Goal: Information Seeking & Learning: Learn about a topic

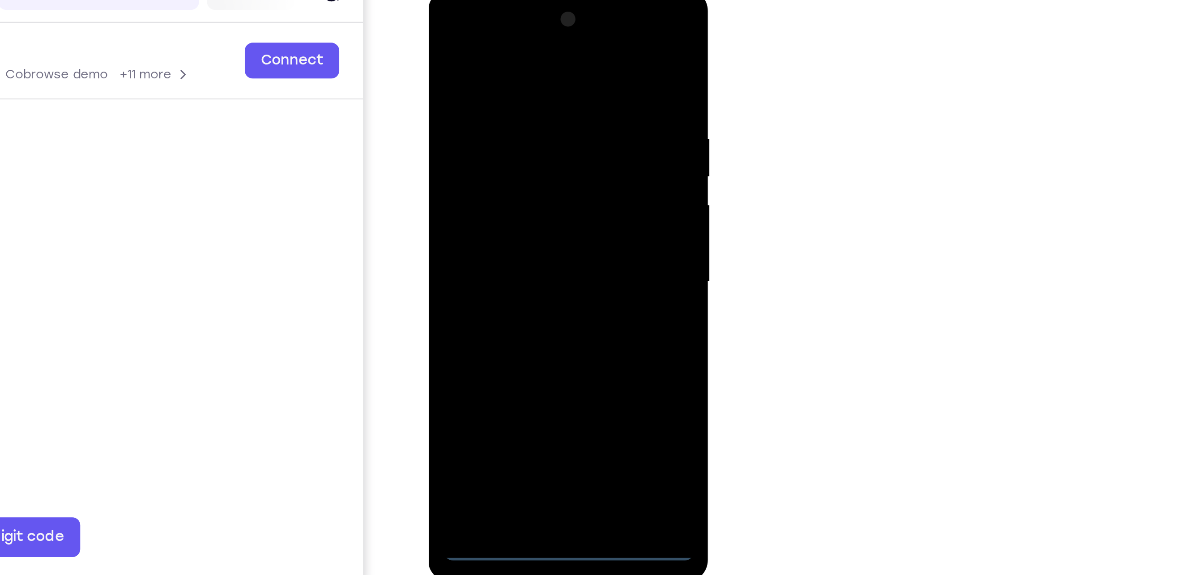
click at [491, 239] on div at bounding box center [491, 121] width 113 height 251
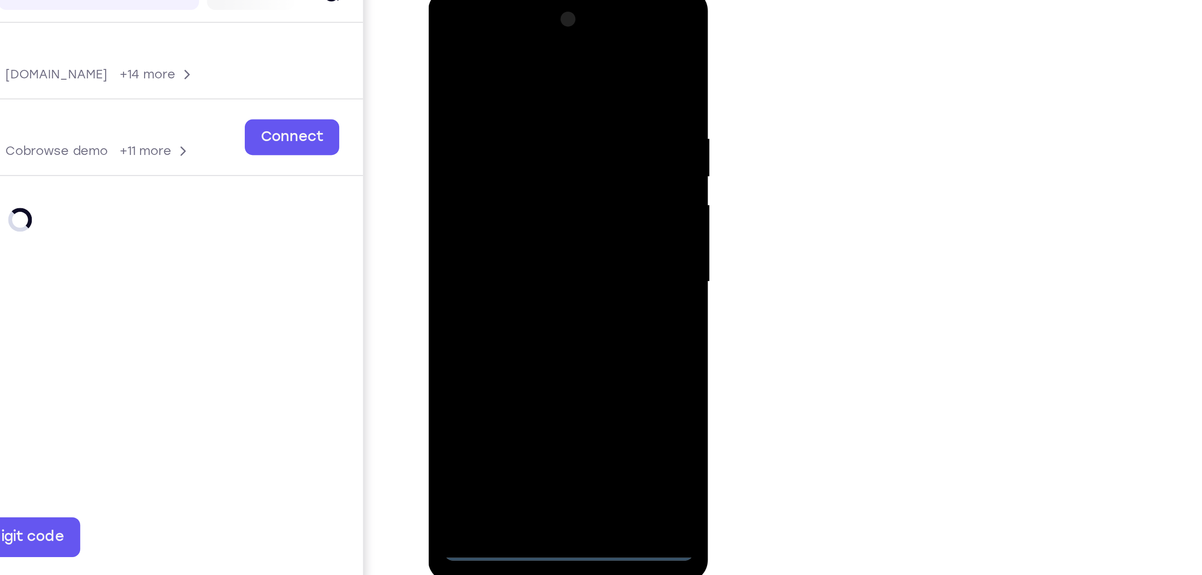
drag, startPoint x: 528, startPoint y: 218, endPoint x: 535, endPoint y: 191, distance: 28.7
click at [535, 191] on div at bounding box center [491, 121] width 113 height 251
click at [533, 196] on div at bounding box center [491, 121] width 113 height 251
click at [479, 34] on div at bounding box center [491, 121] width 113 height 251
click at [531, 113] on div at bounding box center [491, 121] width 113 height 251
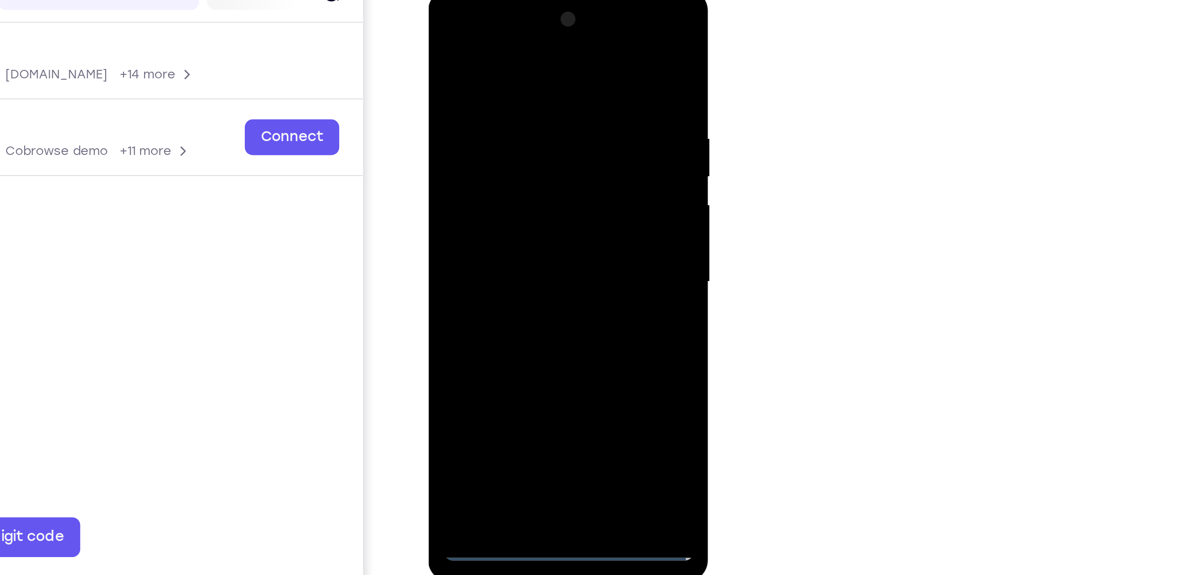
click at [482, 138] on div at bounding box center [491, 121] width 113 height 251
click at [483, 166] on div at bounding box center [491, 121] width 113 height 251
click at [496, 78] on div at bounding box center [491, 121] width 113 height 251
click at [528, 109] on div at bounding box center [491, 121] width 113 height 251
click at [479, 227] on div at bounding box center [491, 121] width 113 height 251
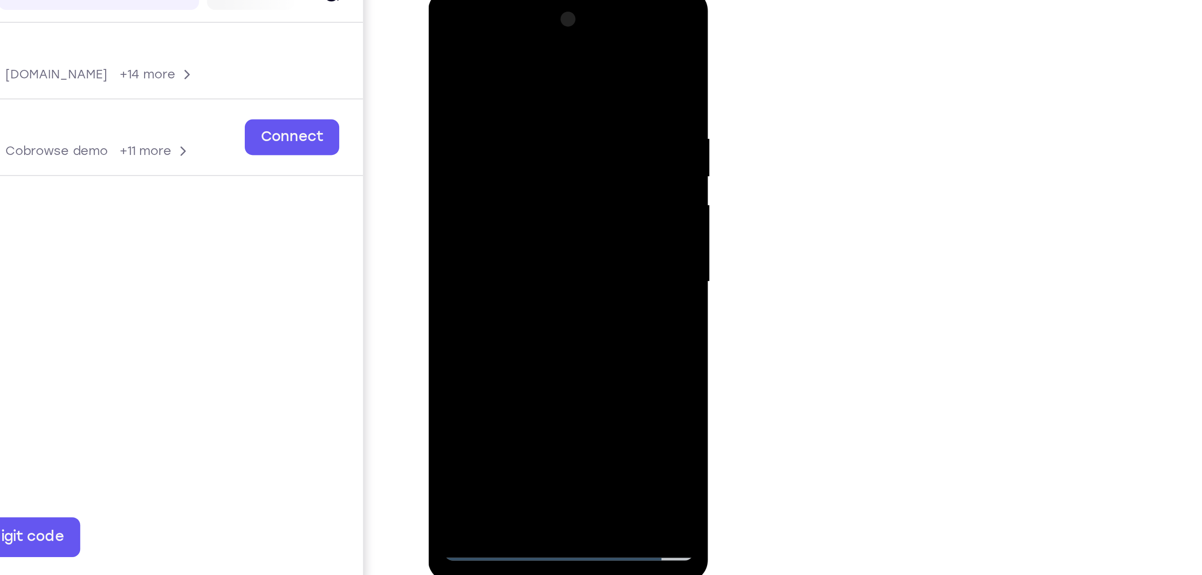
click at [451, 83] on div at bounding box center [491, 121] width 113 height 251
click at [539, 41] on div at bounding box center [491, 121] width 113 height 251
click at [513, 225] on div at bounding box center [491, 121] width 113 height 251
click at [482, 170] on div at bounding box center [491, 121] width 113 height 251
click at [539, 107] on div at bounding box center [491, 121] width 113 height 251
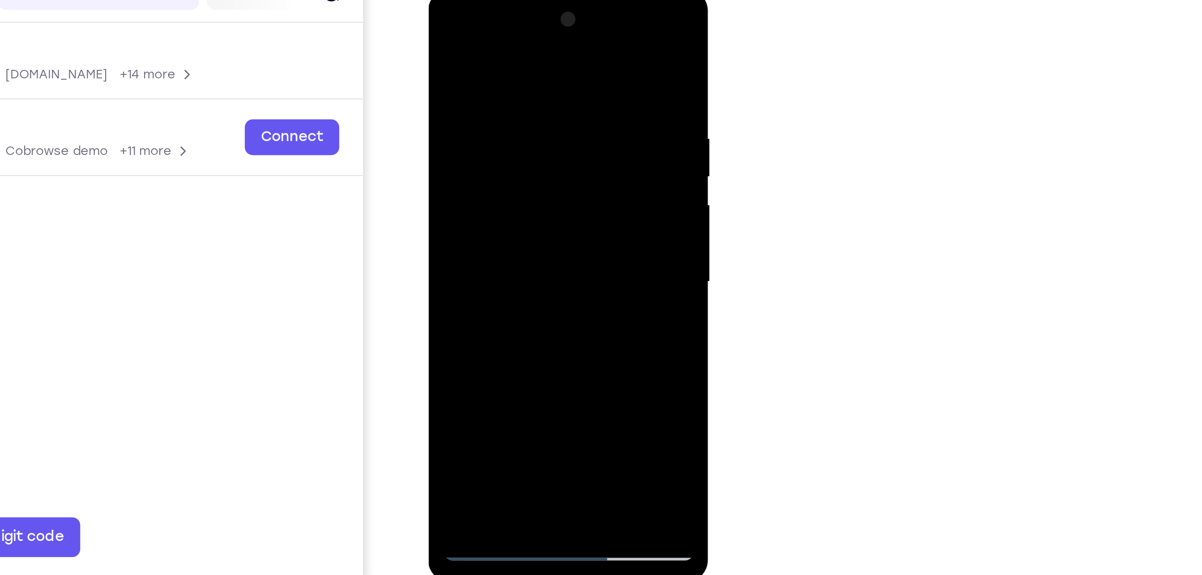
click at [506, 165] on div at bounding box center [491, 121] width 113 height 251
click at [509, 162] on div at bounding box center [491, 121] width 113 height 251
click at [524, 84] on div at bounding box center [491, 121] width 113 height 251
click at [531, 162] on div at bounding box center [491, 121] width 113 height 251
click at [543, 205] on div at bounding box center [491, 121] width 113 height 251
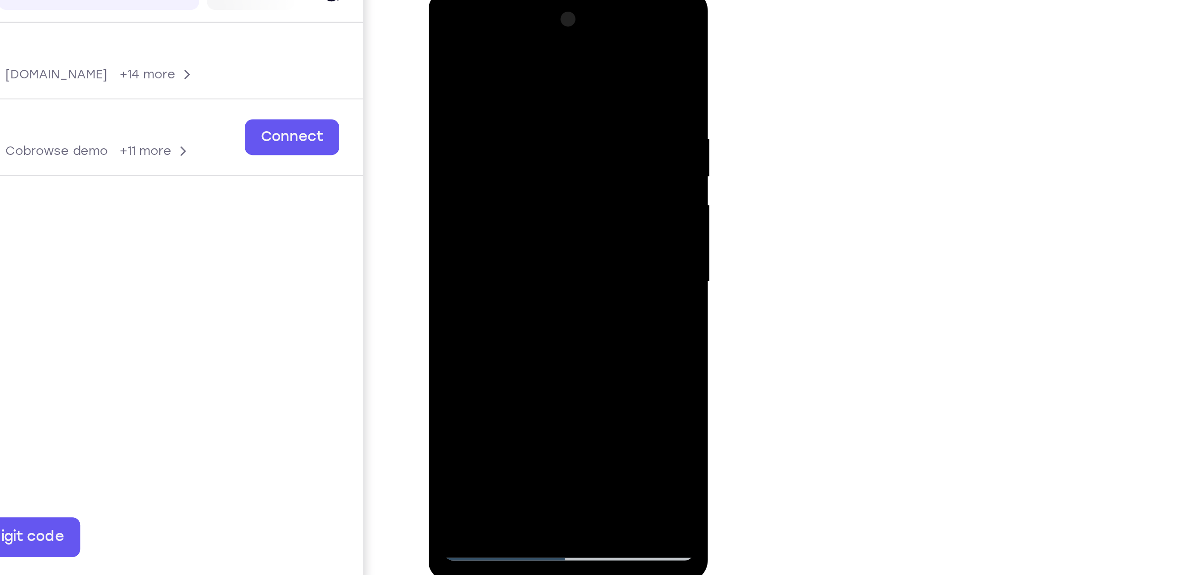
click at [543, 205] on div at bounding box center [491, 121] width 113 height 251
click at [540, 208] on div at bounding box center [491, 121] width 113 height 251
click at [538, 212] on div at bounding box center [491, 121] width 113 height 251
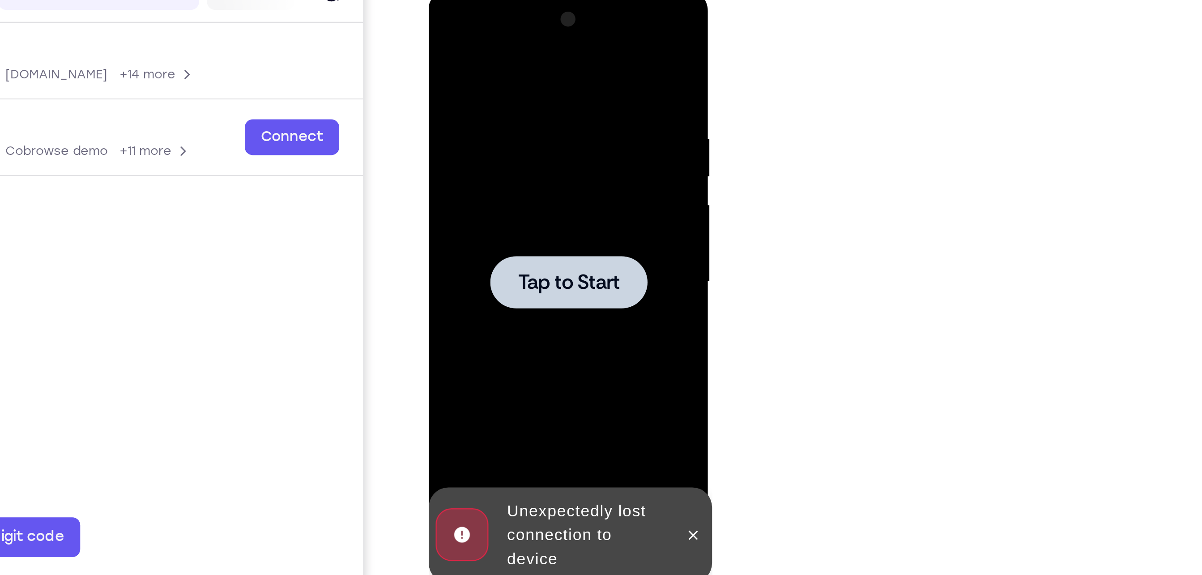
click at [505, 129] on div at bounding box center [491, 121] width 71 height 24
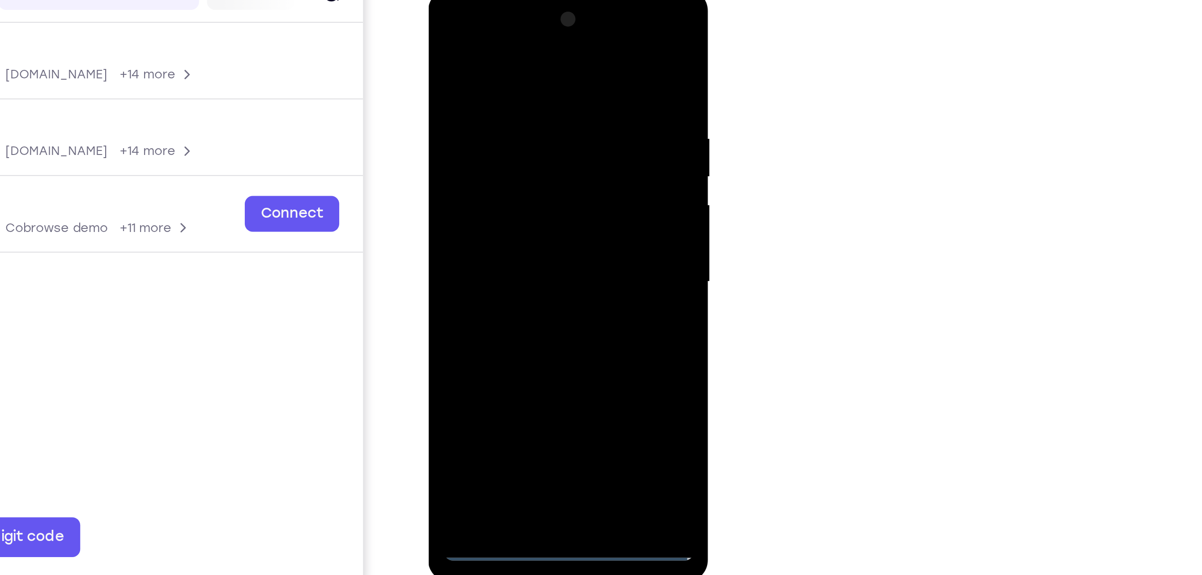
click at [488, 236] on div at bounding box center [491, 121] width 113 height 251
click at [492, 241] on div at bounding box center [491, 121] width 113 height 251
click at [478, 228] on div at bounding box center [491, 121] width 113 height 251
click at [533, 17] on div at bounding box center [491, 121] width 113 height 251
click at [490, 239] on div at bounding box center [491, 121] width 113 height 251
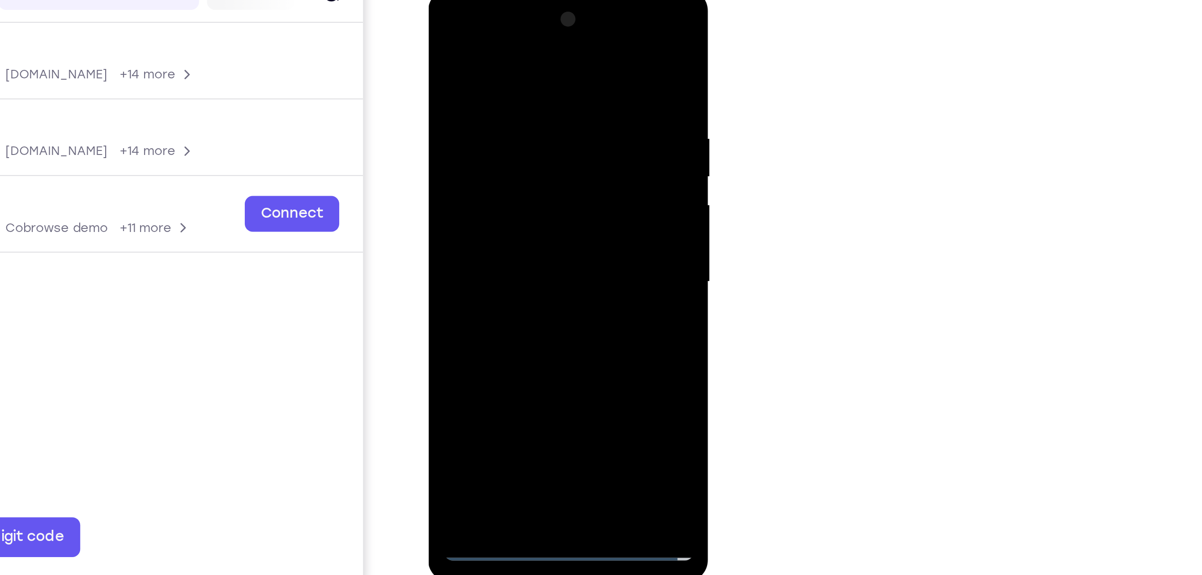
click at [528, 198] on div at bounding box center [491, 121] width 113 height 251
click at [493, 38] on div at bounding box center [491, 121] width 113 height 251
click at [528, 120] on div at bounding box center [491, 121] width 113 height 251
click at [483, 138] on div at bounding box center [491, 121] width 113 height 251
click at [496, 165] on div at bounding box center [491, 121] width 113 height 251
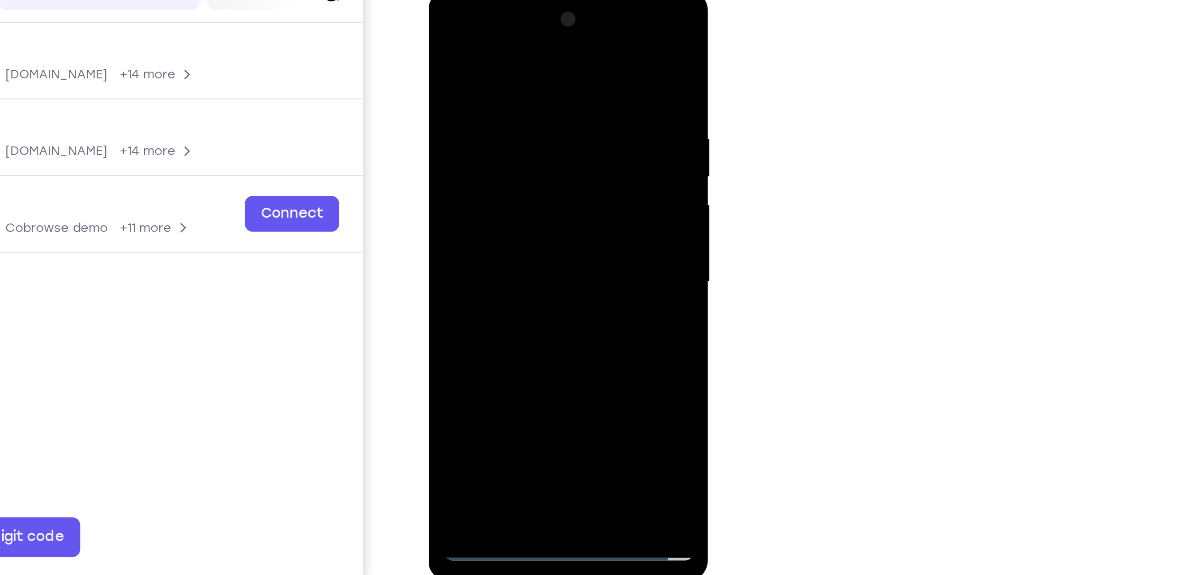
click at [493, 83] on div at bounding box center [491, 121] width 113 height 251
click at [499, 110] on div at bounding box center [491, 121] width 113 height 251
click at [455, 229] on div at bounding box center [491, 121] width 113 height 251
click at [486, 80] on div at bounding box center [491, 121] width 113 height 251
click at [540, 42] on div at bounding box center [491, 121] width 113 height 251
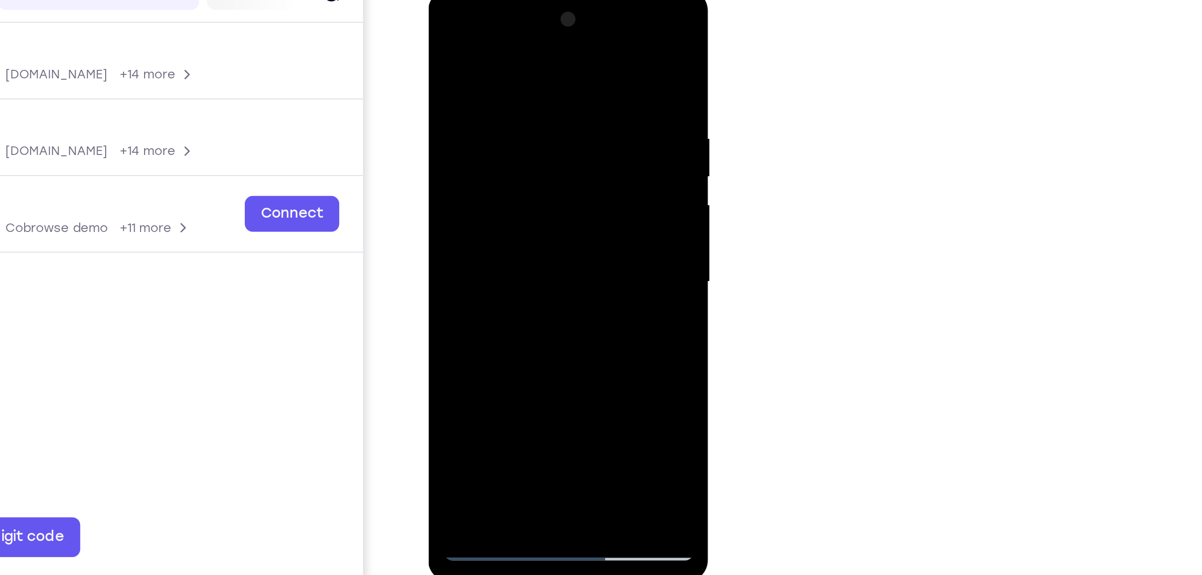
click at [512, 226] on div at bounding box center [491, 121] width 113 height 251
click at [483, 168] on div at bounding box center [491, 121] width 113 height 251
click at [513, 110] on div at bounding box center [491, 121] width 113 height 251
click at [484, 224] on div at bounding box center [491, 121] width 113 height 251
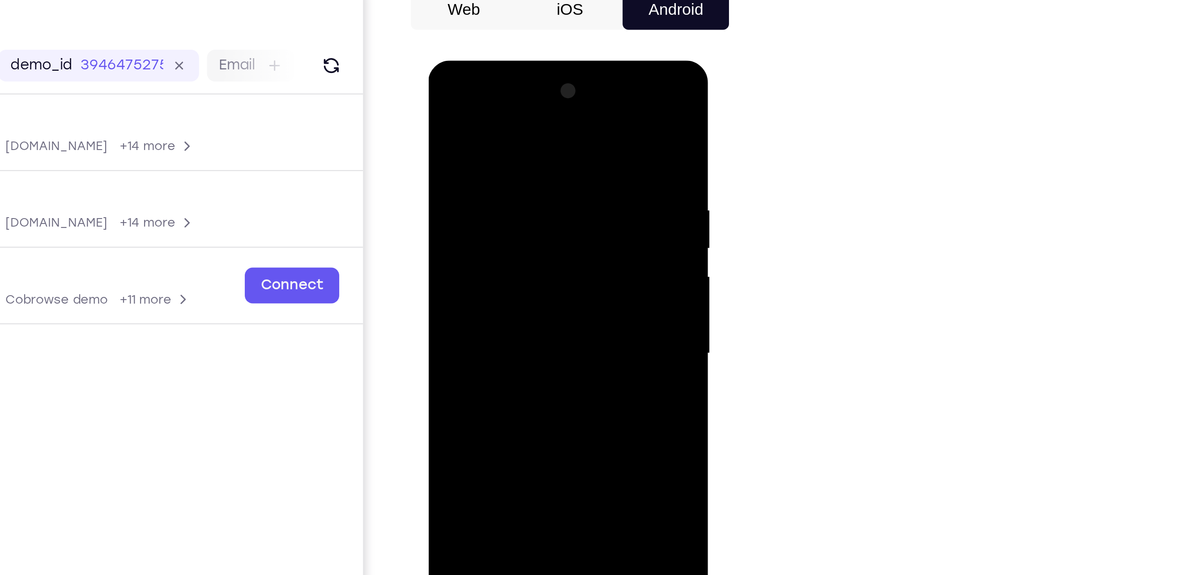
click at [442, 104] on div at bounding box center [491, 192] width 113 height 251
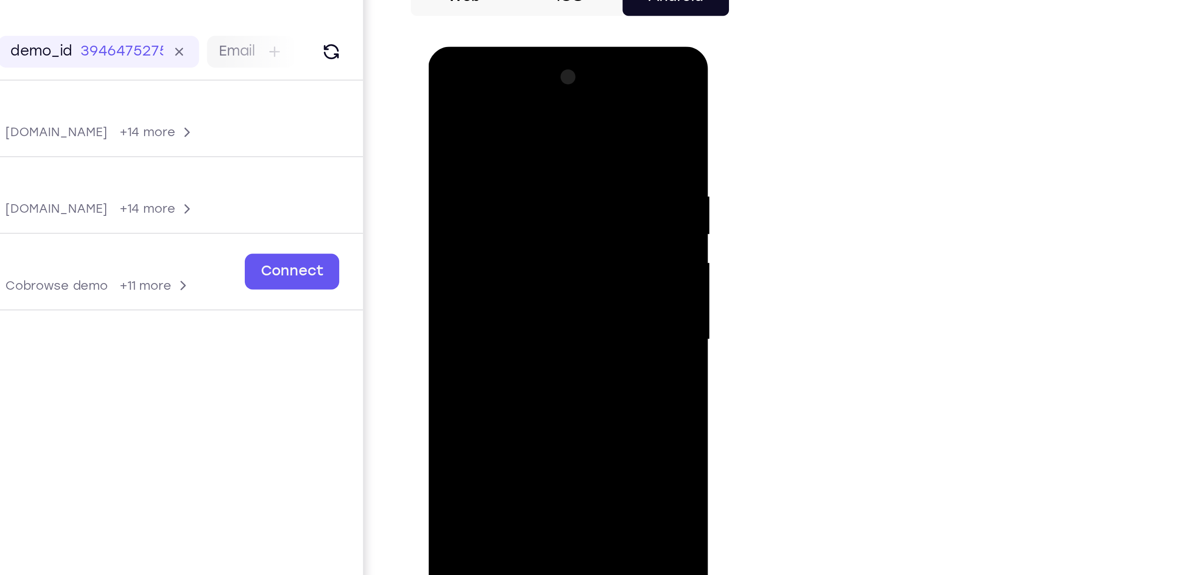
click at [443, 88] on div at bounding box center [491, 178] width 113 height 251
click at [539, 88] on div at bounding box center [491, 178] width 113 height 251
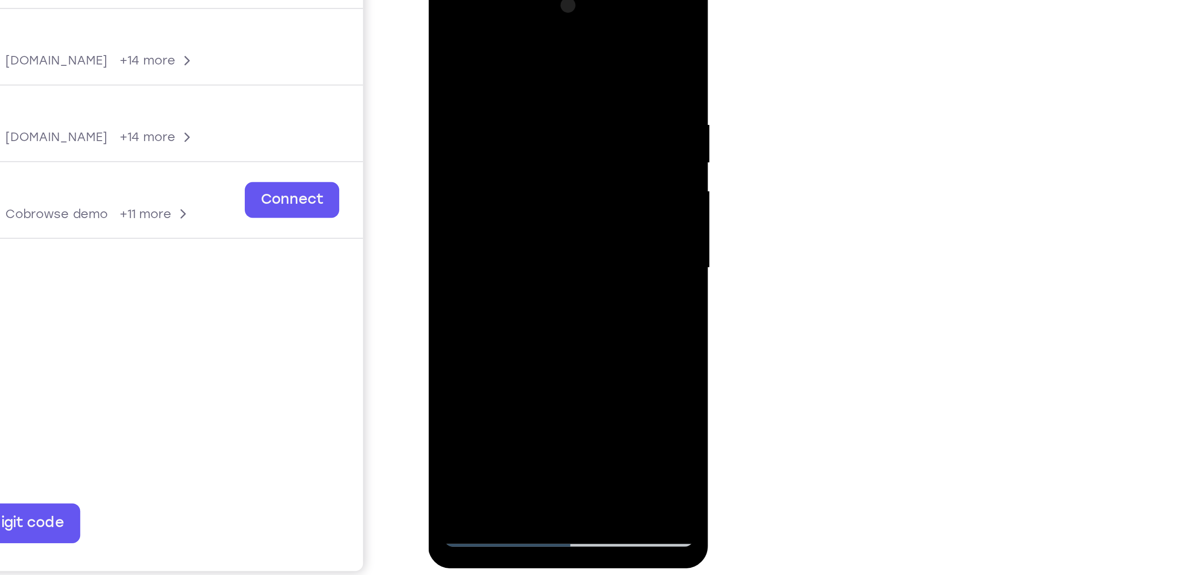
drag, startPoint x: 524, startPoint y: 59, endPoint x: 518, endPoint y: 164, distance: 105.4
click at [518, 164] on div at bounding box center [491, 107] width 113 height 251
click at [469, 215] on div at bounding box center [491, 107] width 113 height 251
click at [496, 18] on div at bounding box center [491, 107] width 113 height 251
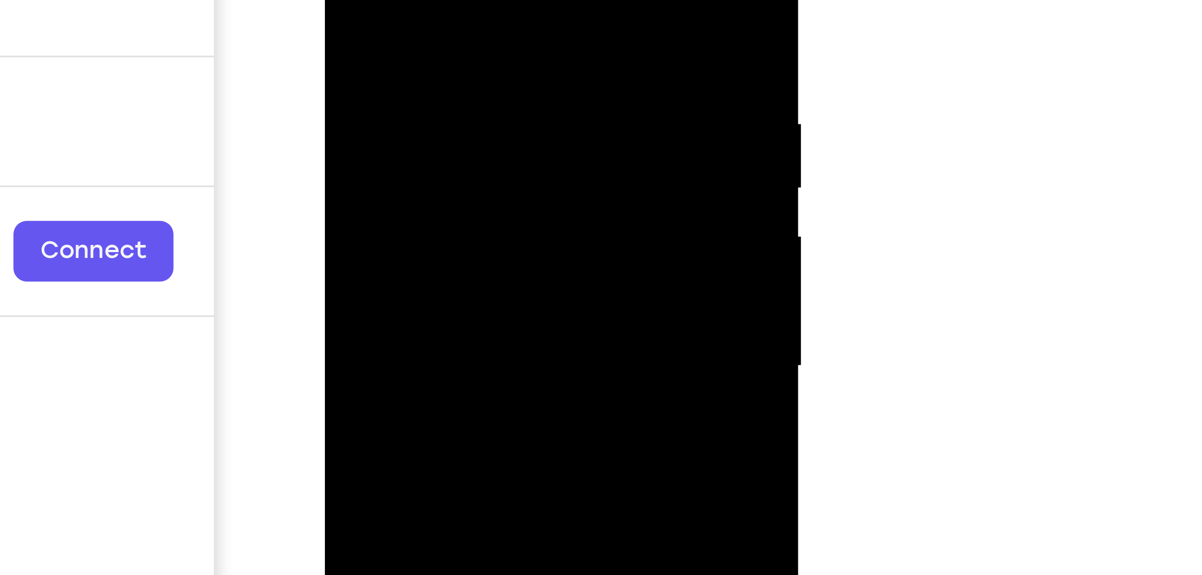
click at [394, 0] on div at bounding box center [387, 2] width 113 height 251
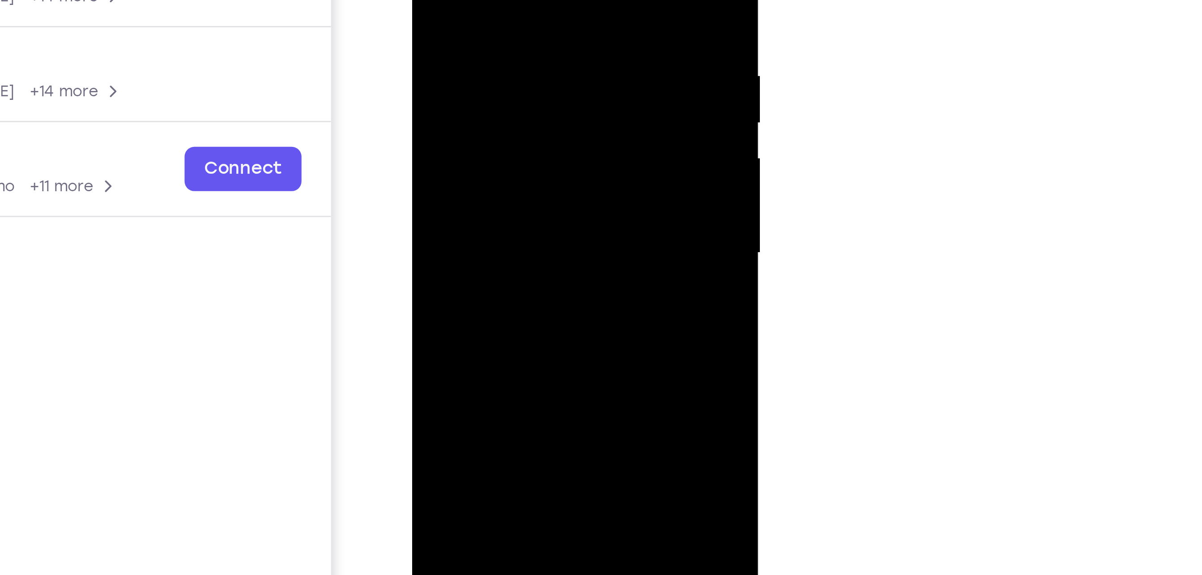
click at [493, 126] on div at bounding box center [475, 22] width 113 height 251
click at [429, 0] on div at bounding box center [475, 22] width 113 height 251
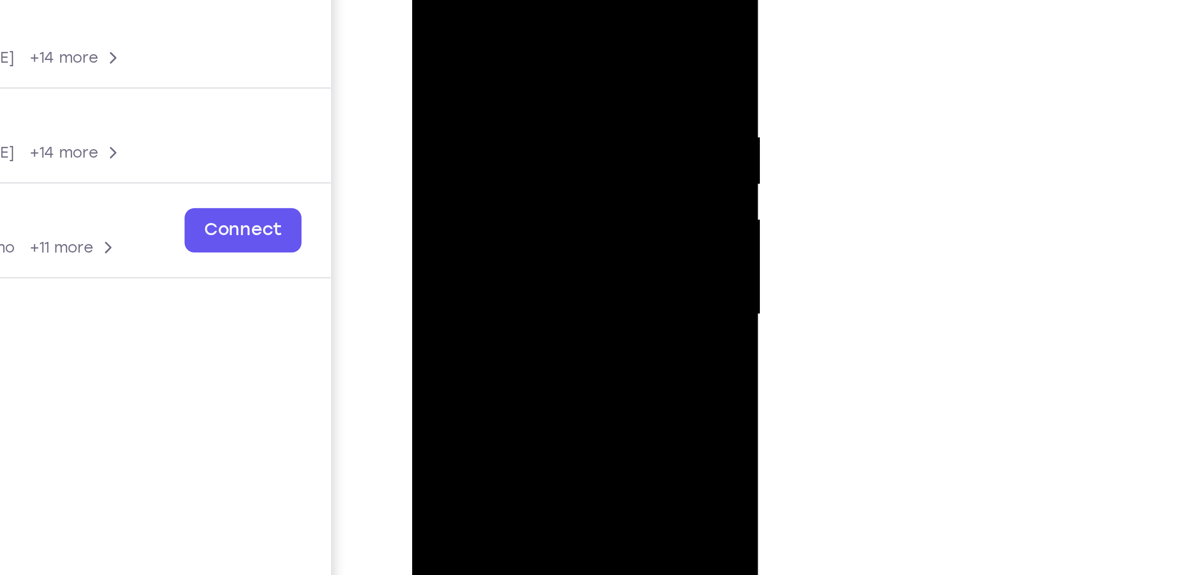
click at [522, 0] on div at bounding box center [475, 84] width 113 height 251
click at [503, 12] on div at bounding box center [475, 84] width 113 height 251
click at [424, 0] on div at bounding box center [475, 84] width 113 height 251
click at [427, 0] on div at bounding box center [475, 84] width 113 height 251
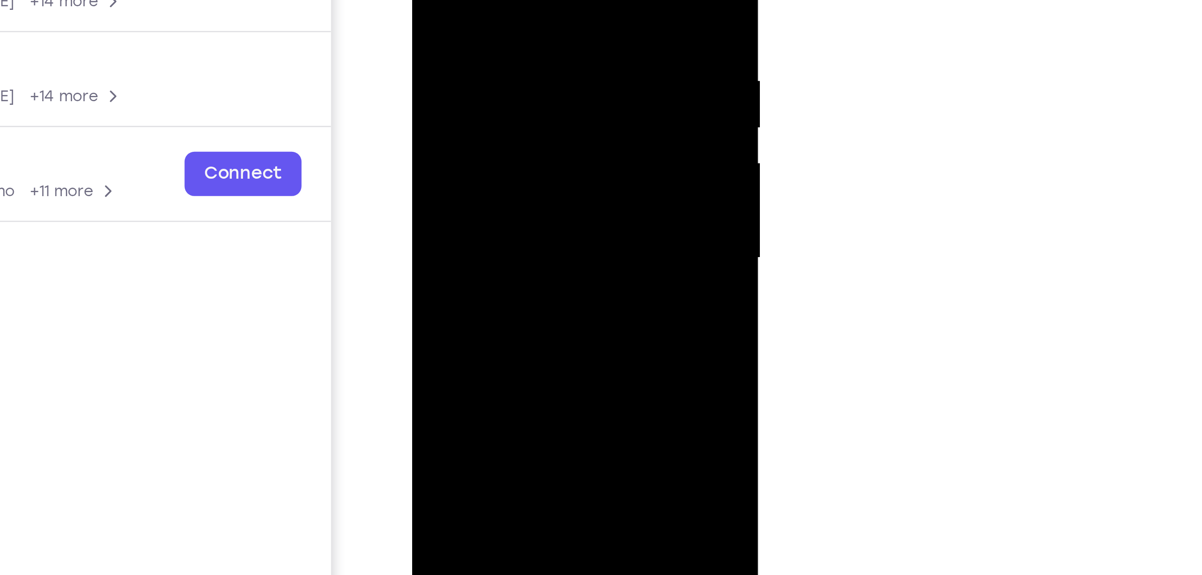
click at [497, 132] on div at bounding box center [475, 27] width 113 height 251
click at [474, 13] on div at bounding box center [475, 27] width 113 height 251
click at [495, 12] on div at bounding box center [475, 27] width 113 height 251
click at [496, 13] on div at bounding box center [475, 27] width 113 height 251
click at [518, 50] on div at bounding box center [475, 27] width 113 height 251
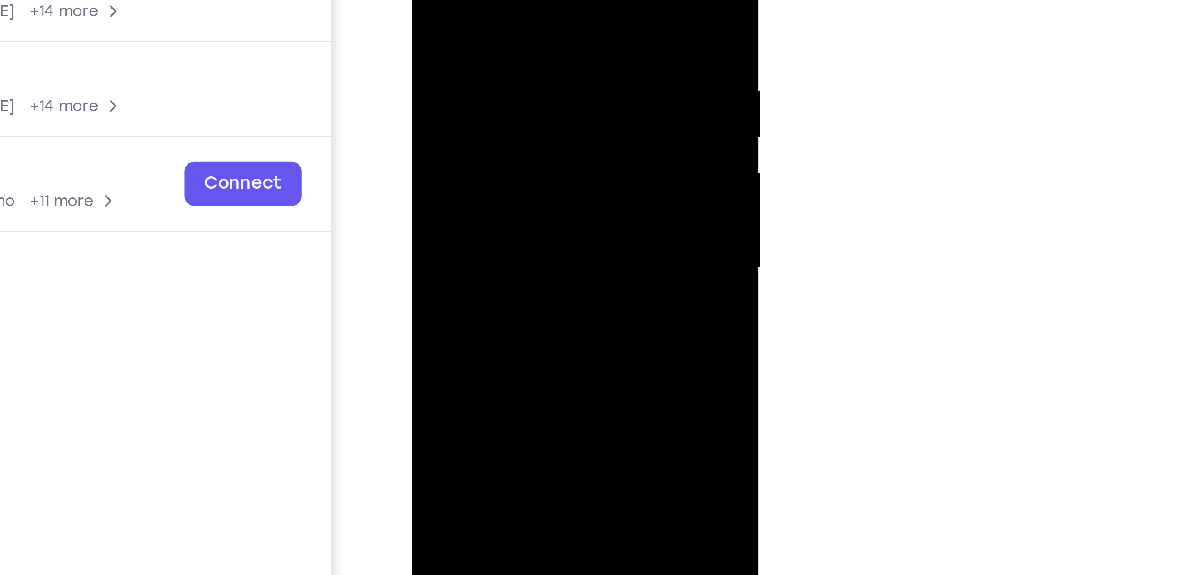
click at [423, 0] on div at bounding box center [475, 37] width 113 height 251
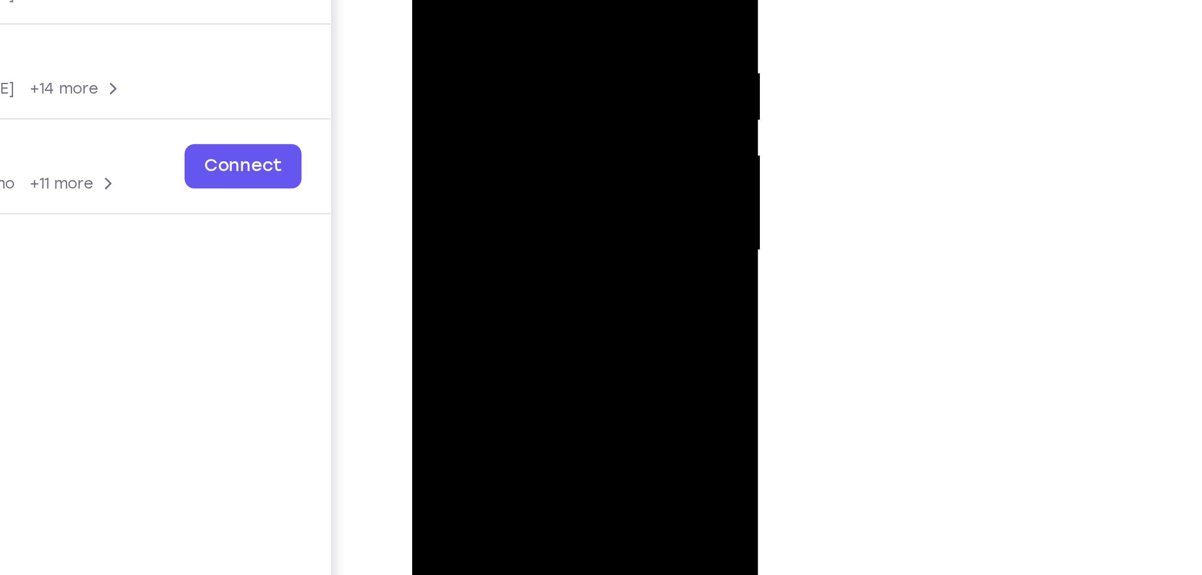
click at [451, 3] on div at bounding box center [475, 20] width 113 height 251
drag, startPoint x: 515, startPoint y: -28, endPoint x: 514, endPoint y: -2, distance: 25.5
click at [514, 0] on div at bounding box center [475, 20] width 113 height 251
click at [456, 120] on div at bounding box center [475, 20] width 113 height 251
click at [522, 107] on div at bounding box center [475, 20] width 113 height 251
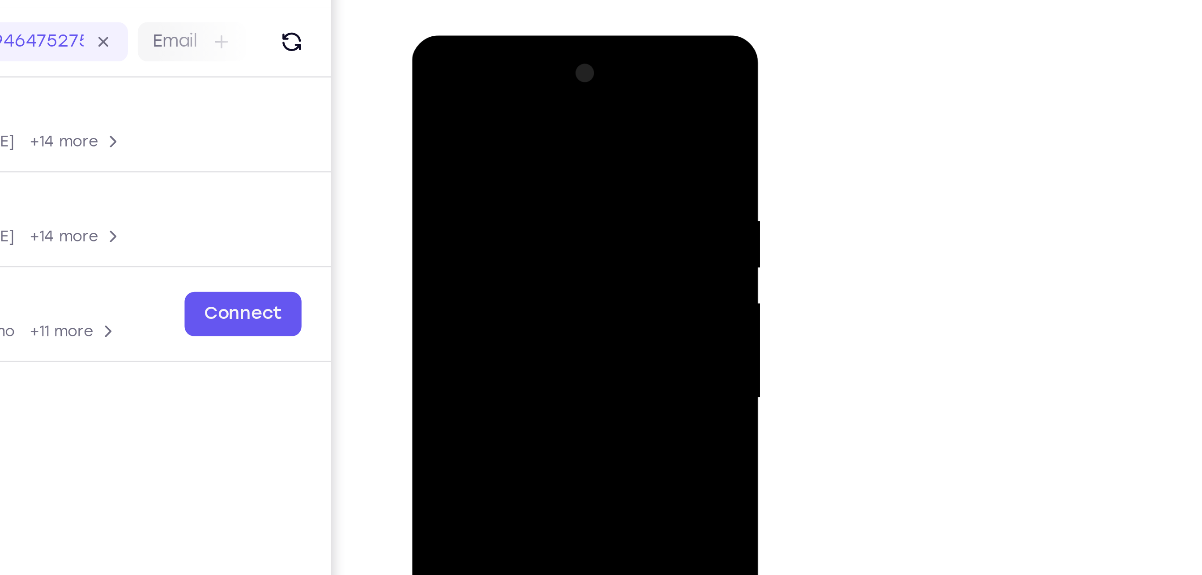
click at [427, 78] on div at bounding box center [475, 167] width 113 height 251
click at [466, 106] on div at bounding box center [475, 167] width 113 height 251
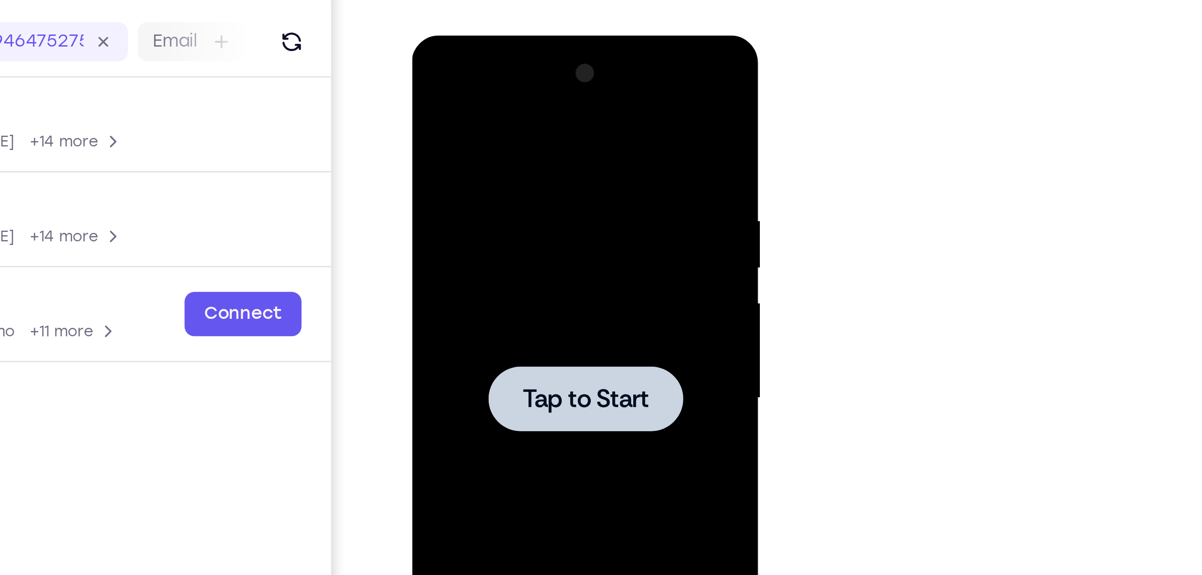
click at [526, 121] on div at bounding box center [475, 167] width 113 height 251
